Goal: Transaction & Acquisition: Purchase product/service

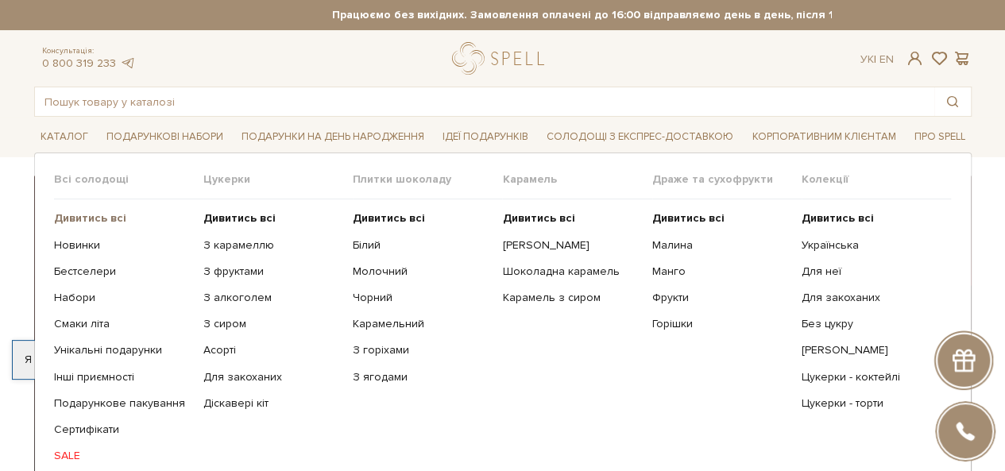
click at [94, 218] on b "Дивитись всі" at bounding box center [90, 218] width 72 height 14
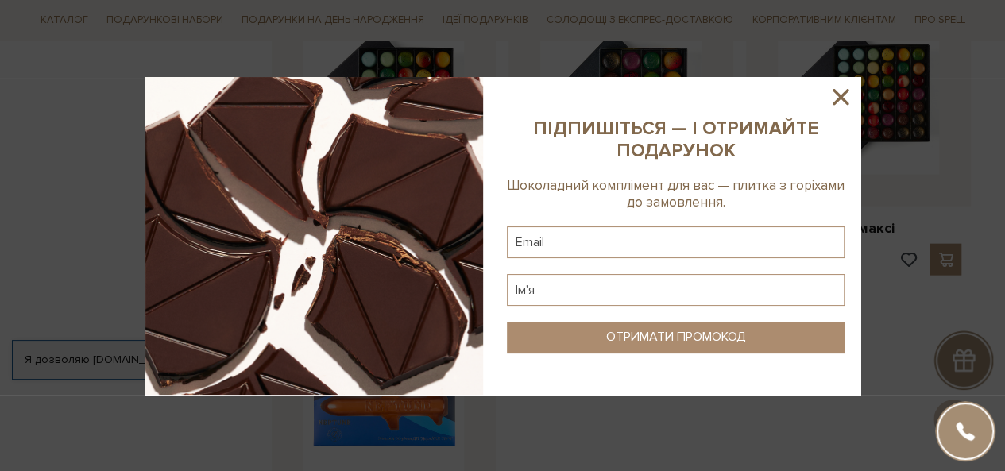
scroll to position [1907, 0]
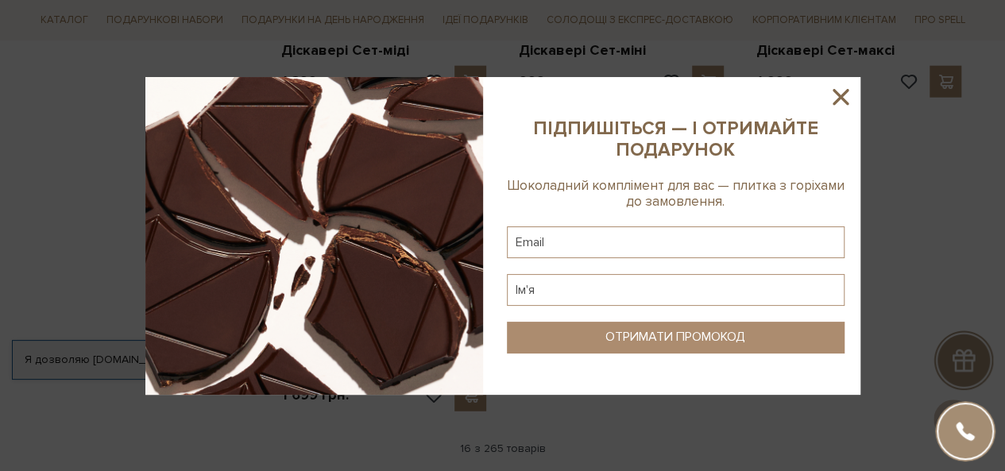
click at [842, 93] on icon at bounding box center [840, 96] width 27 height 27
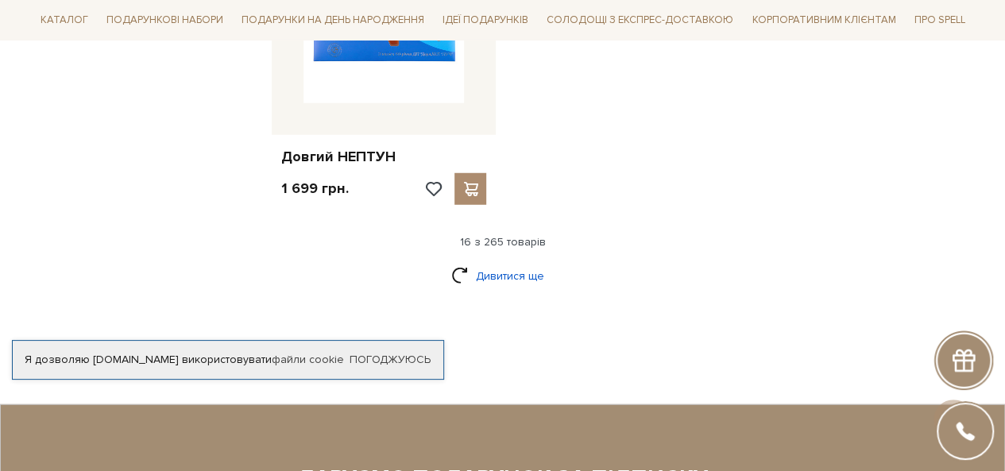
scroll to position [2146, 0]
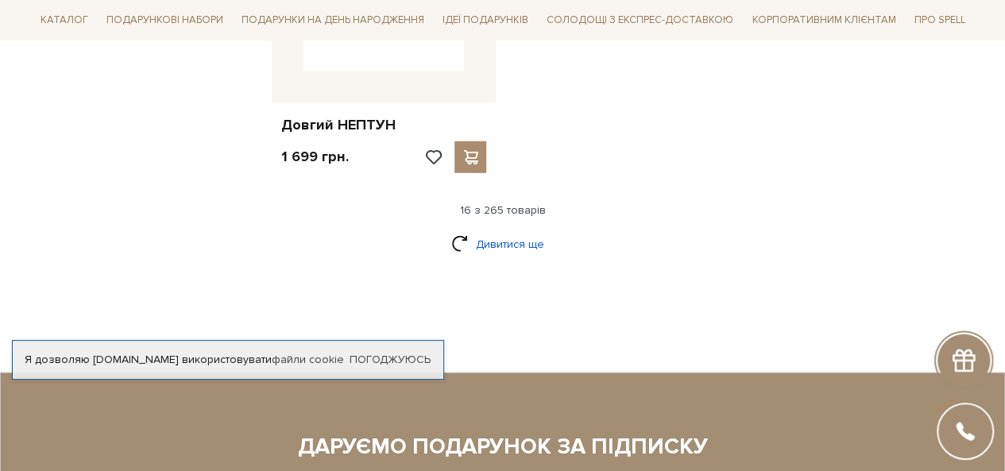
click at [532, 242] on link "Дивитися ще" at bounding box center [502, 244] width 103 height 28
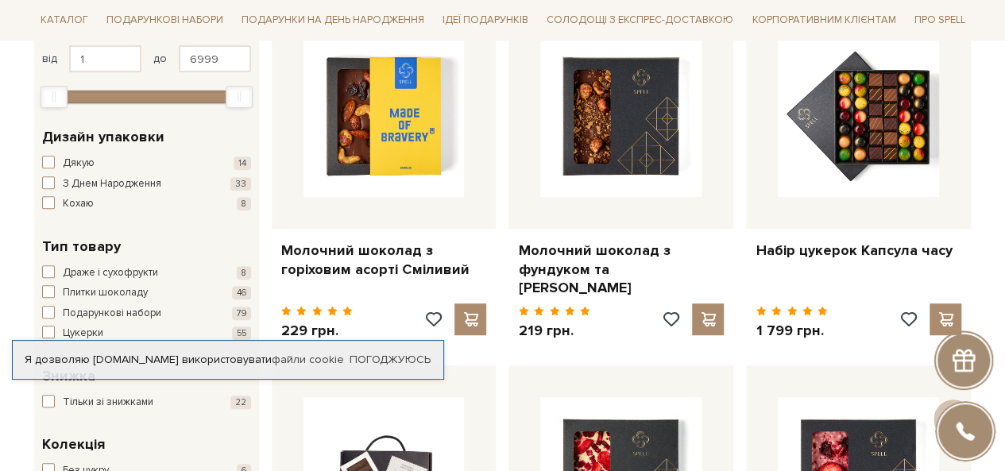
scroll to position [0, 0]
